Goal: Find contact information: Find specific fact

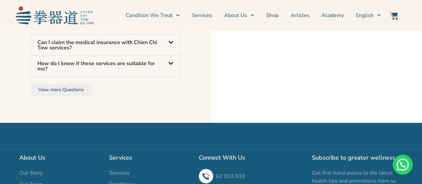
scroll to position [2300, 0]
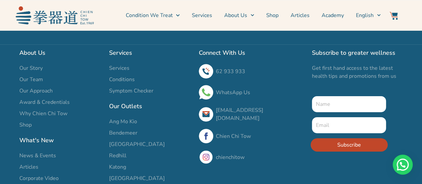
click at [117, 111] on h2 "Our Outlets" at bounding box center [150, 105] width 83 height 9
click at [121, 111] on h2 "Our Outlets" at bounding box center [150, 105] width 83 height 9
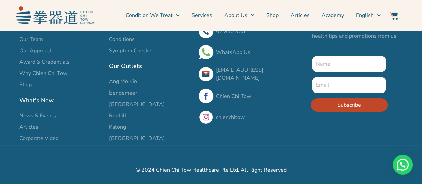
scroll to position [2351, 0]
click at [131, 80] on span "Ang Mo Kio" at bounding box center [123, 81] width 28 height 8
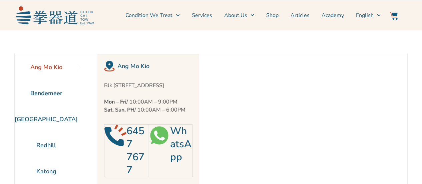
scroll to position [30, 0]
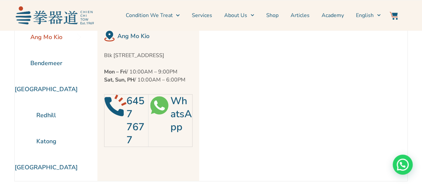
drag, startPoint x: 165, startPoint y: 64, endPoint x: 103, endPoint y: 58, distance: 62.9
click at [104, 58] on p "Blk [STREET_ADDRESS]" at bounding box center [148, 55] width 88 height 8
copy p "Blk [STREET_ADDRESS]"
